Goal: Transaction & Acquisition: Purchase product/service

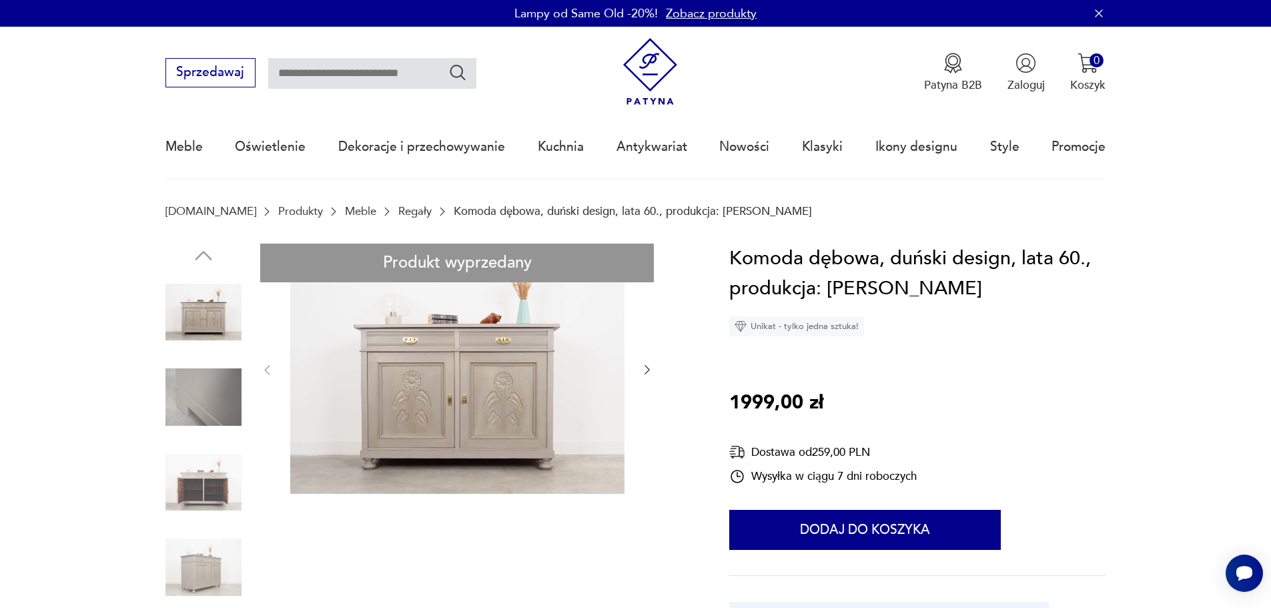
click at [192, 335] on img at bounding box center [203, 312] width 76 height 76
click at [217, 476] on img at bounding box center [203, 482] width 76 height 76
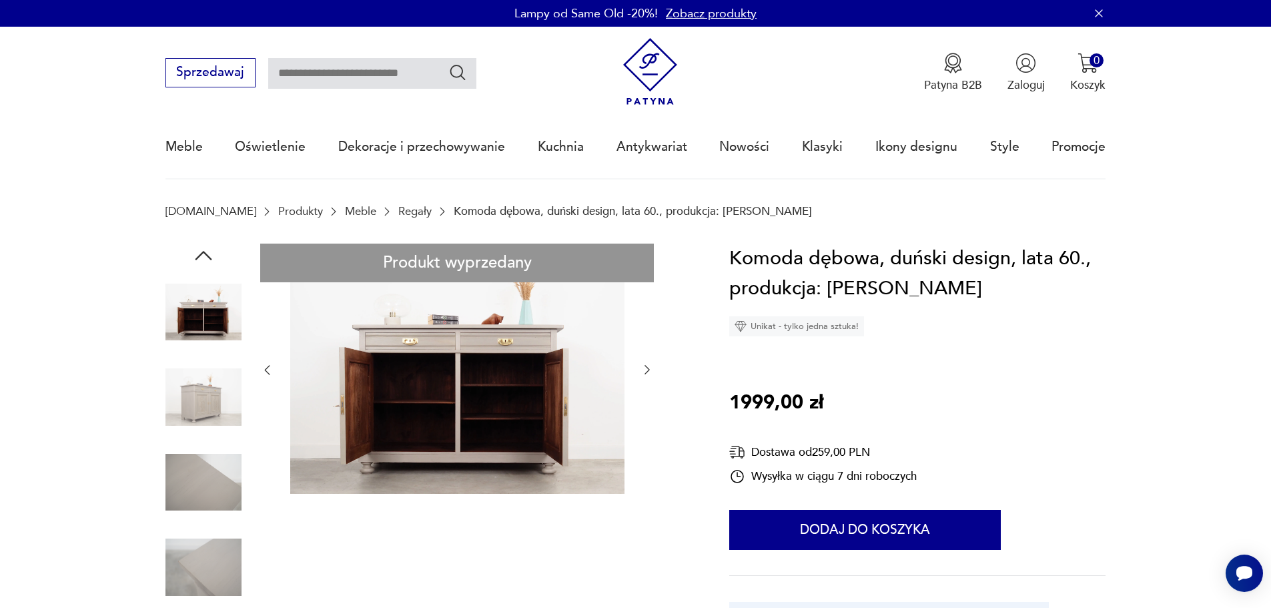
click at [201, 398] on img at bounding box center [203, 397] width 76 height 76
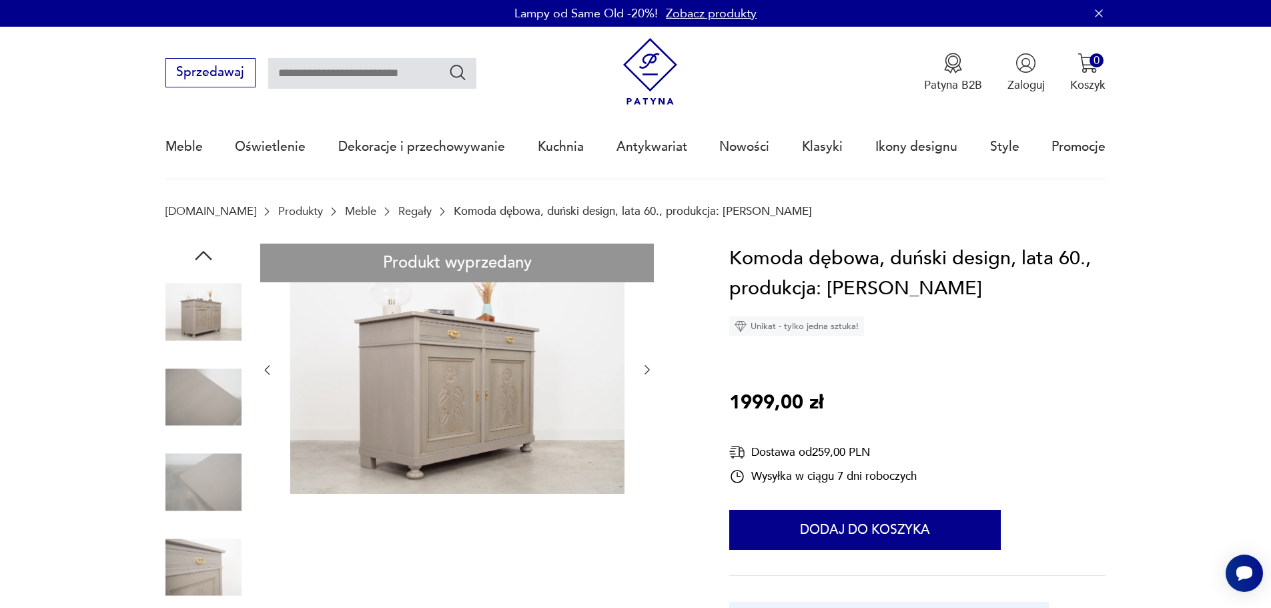
click at [203, 382] on img at bounding box center [203, 397] width 76 height 76
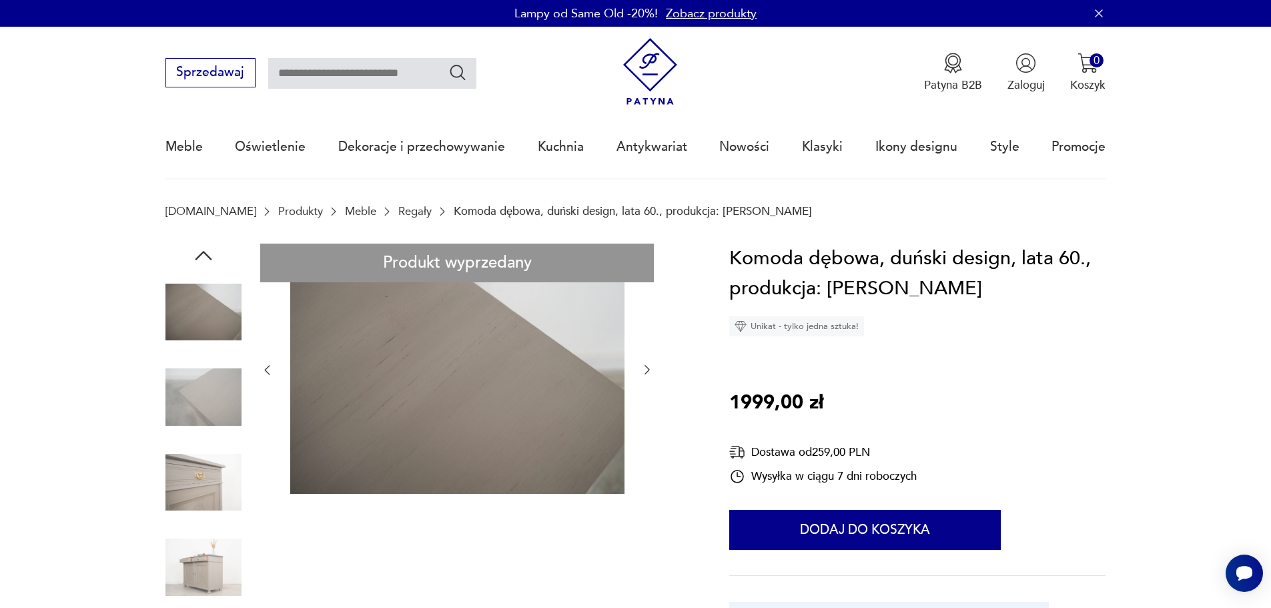
click at [204, 412] on img at bounding box center [203, 397] width 76 height 76
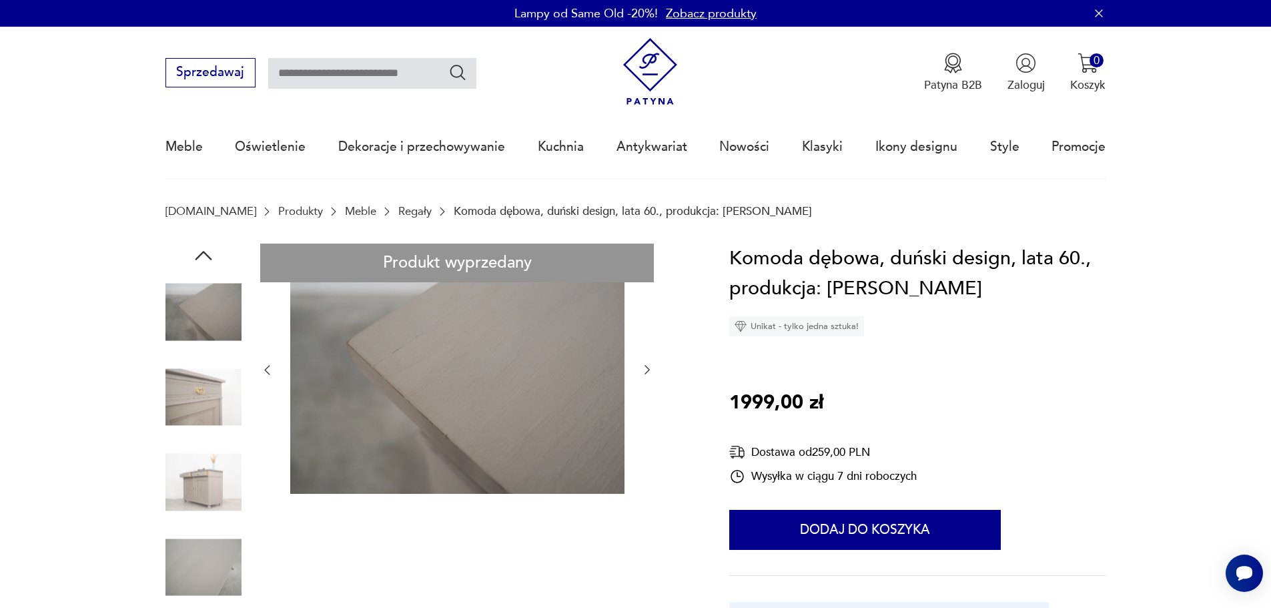
click at [205, 465] on img at bounding box center [203, 482] width 76 height 76
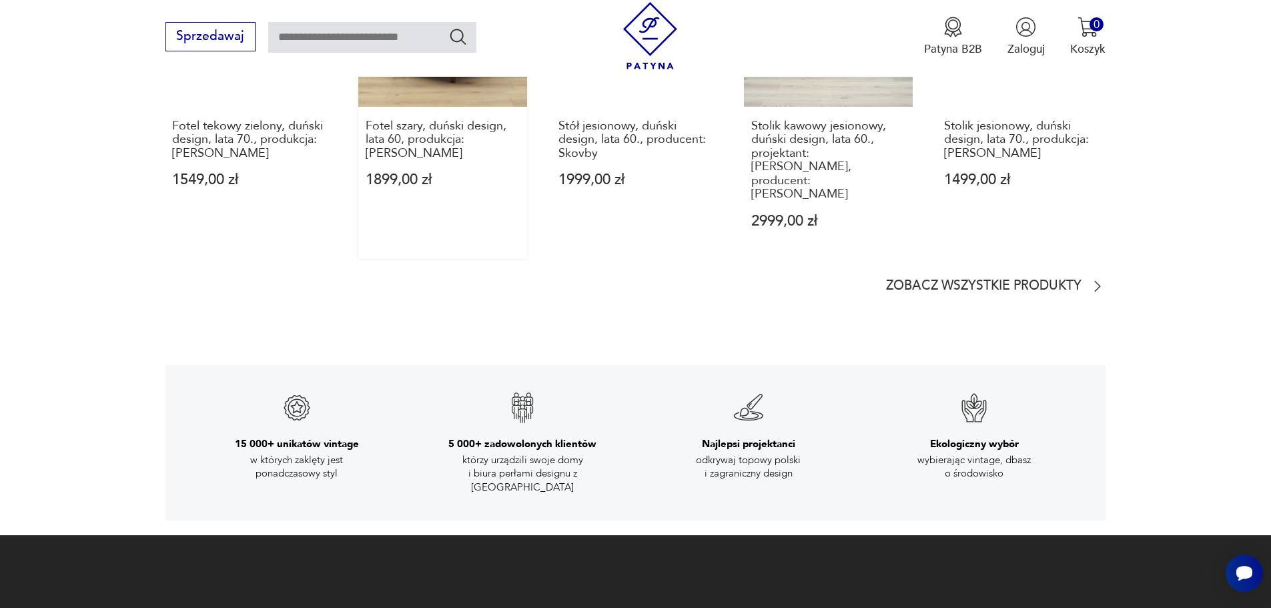
scroll to position [2002, 0]
